Goal: Transaction & Acquisition: Download file/media

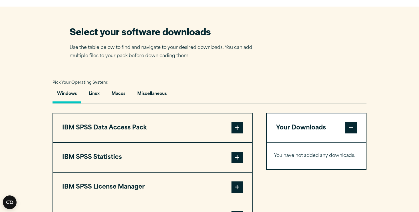
scroll to position [371, 0]
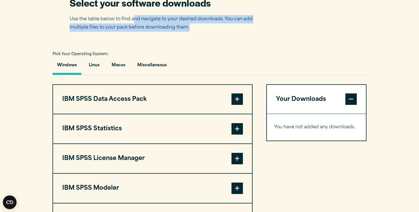
drag, startPoint x: 134, startPoint y: 32, endPoint x: 248, endPoint y: 44, distance: 113.9
click at [248, 32] on p "Use the table below to find and navigate to your desired downloads. You can add…" at bounding box center [165, 23] width 191 height 17
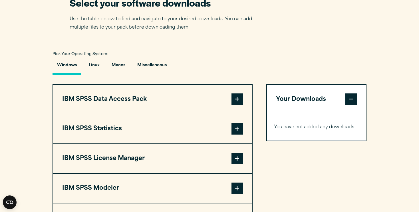
click at [246, 47] on section "Select your software downloads Use the table below to find and navigate to your…" at bounding box center [209, 114] width 419 height 273
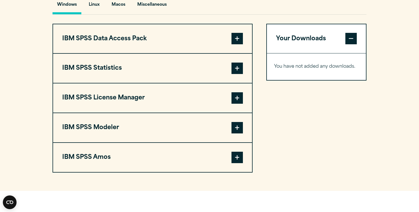
scroll to position [428, 0]
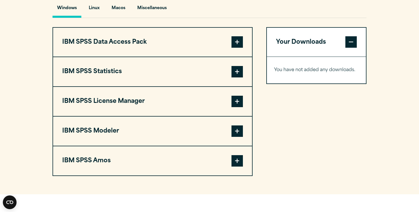
click at [239, 77] on span at bounding box center [236, 71] width 11 height 11
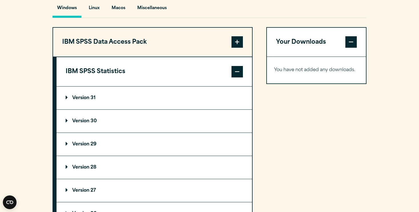
click at [76, 107] on summary "Version 31" at bounding box center [154, 97] width 195 height 23
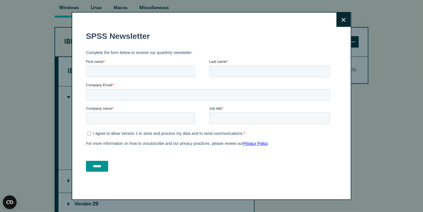
click at [344, 19] on icon at bounding box center [344, 20] width 4 height 4
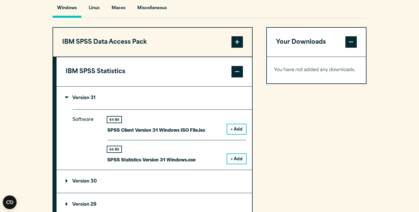
scroll to position [457, 0]
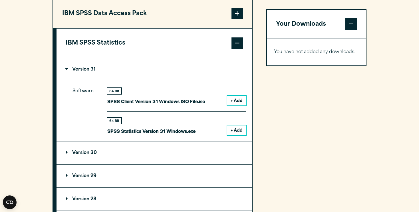
click at [233, 105] on button "+ Add" at bounding box center [236, 101] width 19 height 10
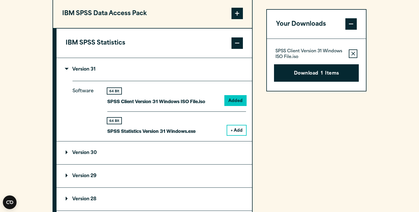
click at [238, 135] on button "+ Add" at bounding box center [236, 130] width 19 height 10
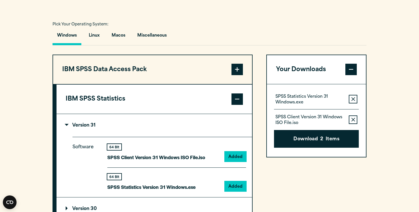
scroll to position [400, 0]
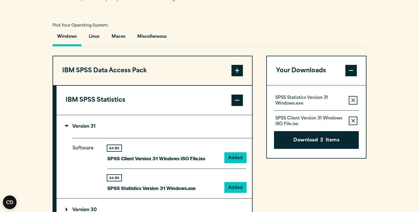
click at [237, 76] on span at bounding box center [236, 70] width 11 height 11
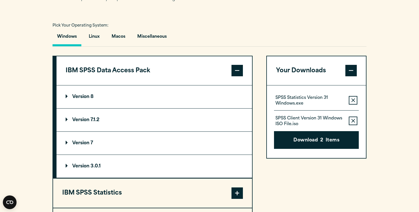
scroll to position [428, 0]
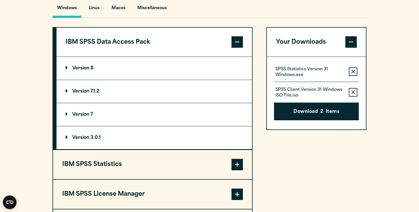
click at [85, 77] on summary "Version 8" at bounding box center [154, 68] width 195 height 23
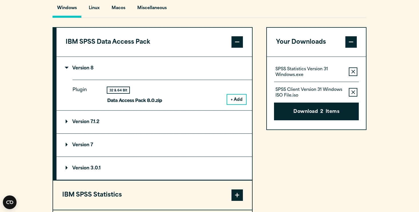
click at [229, 104] on button "+ Add" at bounding box center [236, 99] width 19 height 10
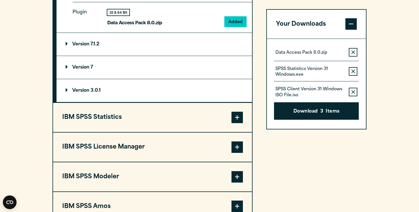
scroll to position [571, 0]
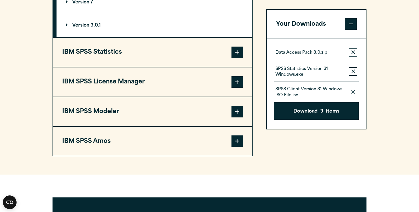
click at [232, 88] on span at bounding box center [236, 81] width 11 height 11
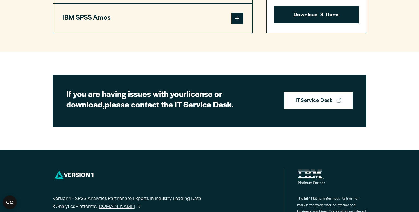
scroll to position [474, 0]
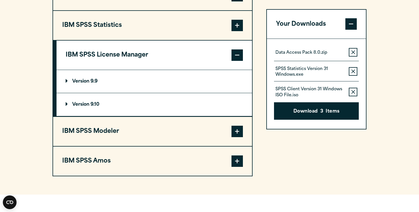
click at [235, 137] on span at bounding box center [236, 131] width 11 height 11
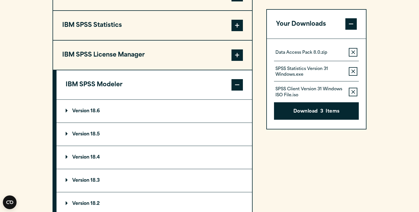
click at [76, 116] on summary "Version 18.6" at bounding box center [154, 111] width 195 height 23
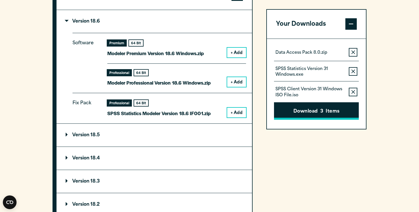
scroll to position [588, 0]
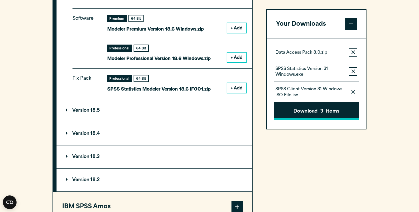
click at [323, 112] on span "3" at bounding box center [321, 111] width 3 height 7
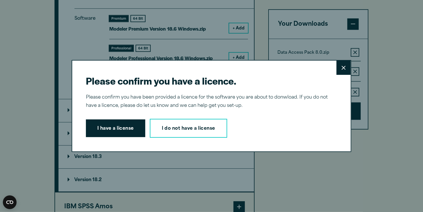
click at [124, 123] on button "I have a license" at bounding box center [115, 128] width 59 height 18
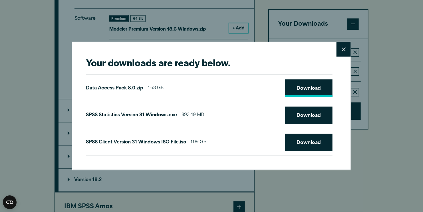
click at [316, 90] on link "Download" at bounding box center [308, 88] width 47 height 18
click at [317, 142] on link "Download" at bounding box center [308, 143] width 47 height 18
drag, startPoint x: 136, startPoint y: 16, endPoint x: 135, endPoint y: 23, distance: 6.9
click at [136, 16] on div "Your downloads are ready below. Close Data Access Pack 8.0.zip 1.63 GB Download…" at bounding box center [211, 106] width 423 height 212
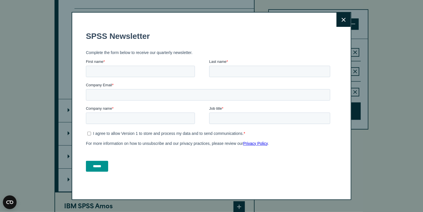
drag, startPoint x: 343, startPoint y: 17, endPoint x: 341, endPoint y: 27, distance: 10.8
click at [343, 17] on button "Close" at bounding box center [343, 20] width 14 height 14
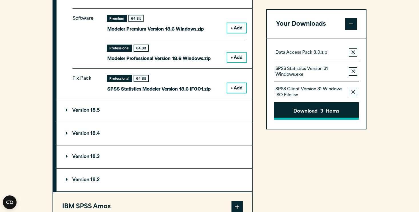
click at [324, 110] on button "Download 3 Items" at bounding box center [316, 111] width 85 height 18
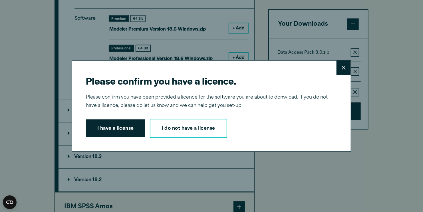
click at [118, 126] on button "I have a license" at bounding box center [115, 128] width 59 height 18
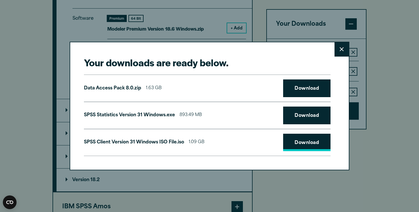
click at [297, 140] on link "Download" at bounding box center [306, 143] width 47 height 18
click at [342, 53] on button "Close" at bounding box center [341, 49] width 14 height 14
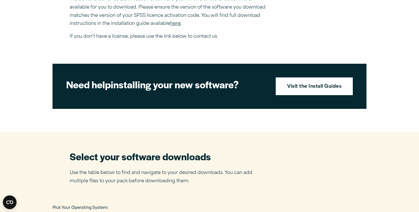
scroll to position [103, 0]
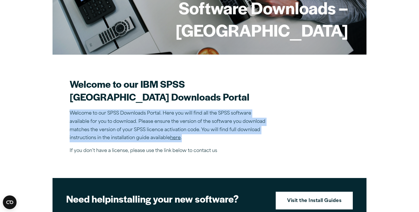
drag, startPoint x: 68, startPoint y: 123, endPoint x: 293, endPoint y: 148, distance: 226.0
click at [266, 142] on p "Welcome to our SPSS Downloads Portal. Here you will find all the SPSS software …" at bounding box center [170, 125] width 200 height 33
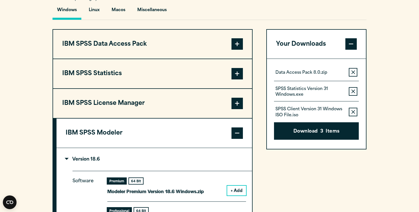
scroll to position [360, 0]
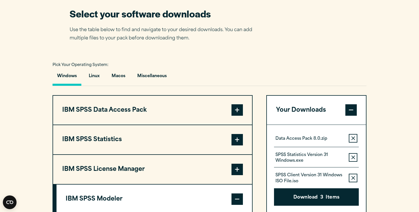
click at [239, 145] on span at bounding box center [236, 139] width 11 height 11
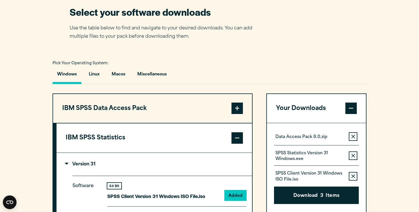
scroll to position [446, 0]
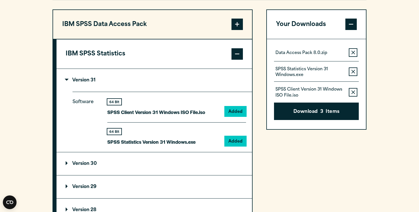
click at [352, 55] on icon "button" at bounding box center [353, 53] width 4 height 4
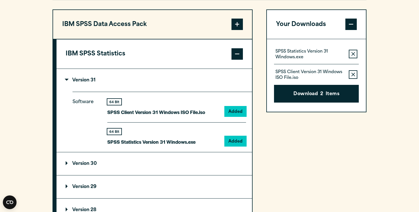
click at [352, 79] on button "Remove this item from your software download list" at bounding box center [353, 74] width 9 height 9
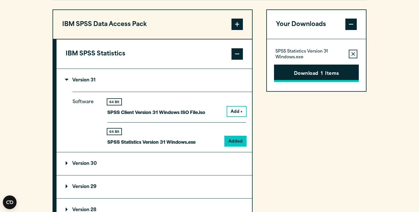
click at [334, 82] on button "Download 1 Items" at bounding box center [316, 73] width 85 height 18
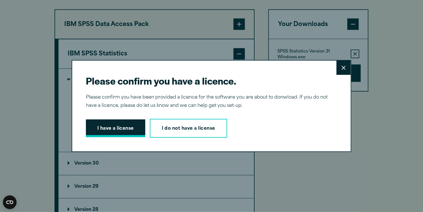
click at [127, 130] on button "I have a license" at bounding box center [115, 128] width 59 height 18
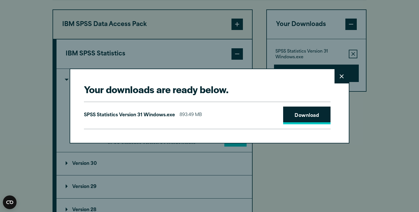
click at [300, 114] on link "Download" at bounding box center [306, 115] width 47 height 18
drag, startPoint x: 344, startPoint y: 76, endPoint x: 327, endPoint y: 95, distance: 25.4
click at [344, 77] on button "Close" at bounding box center [341, 76] width 14 height 14
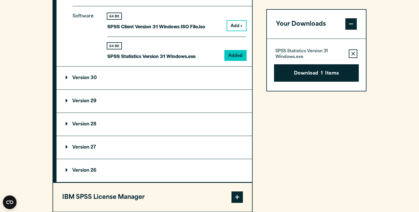
scroll to position [617, 0]
